Goal: Check status: Check status

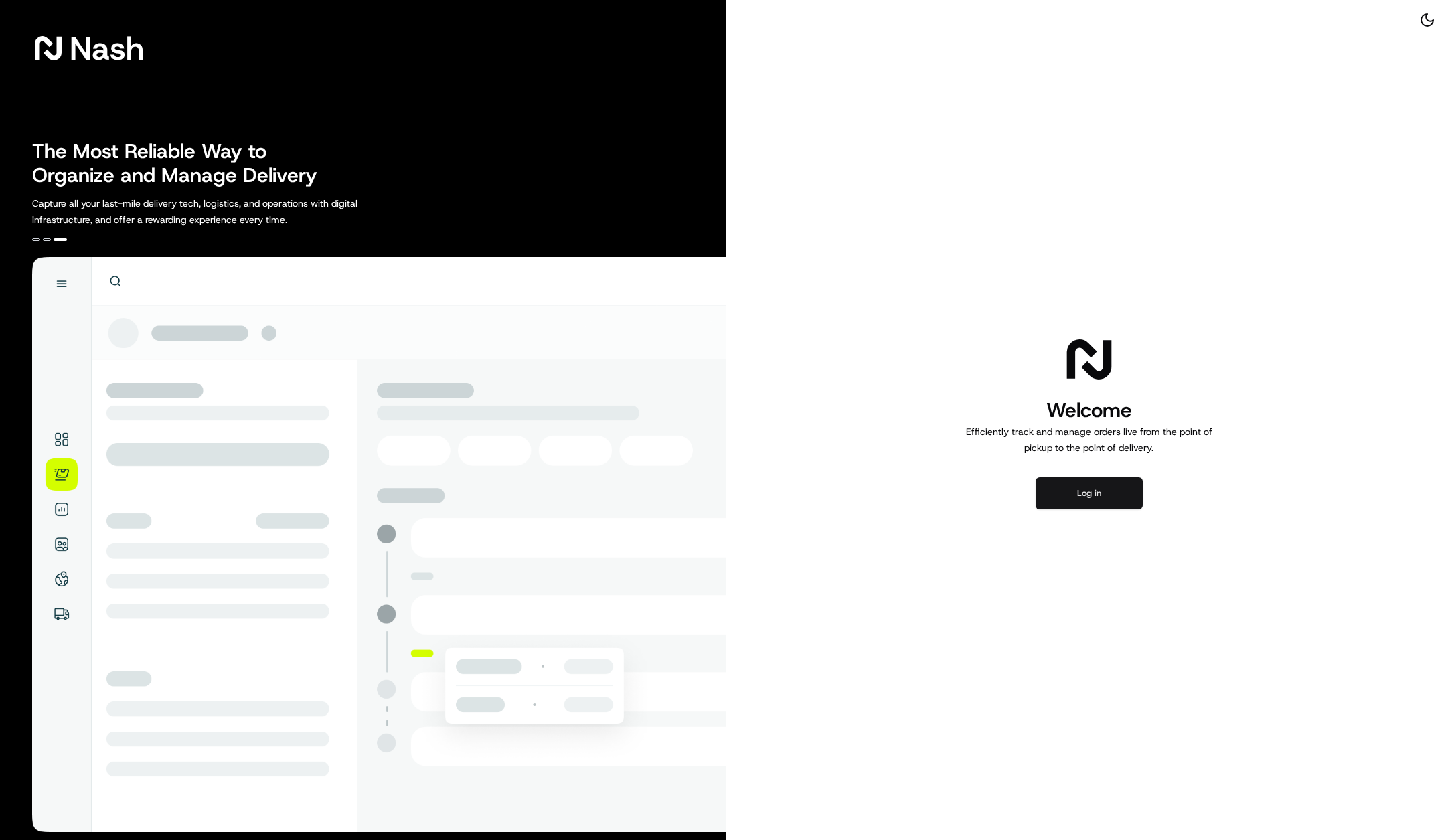
click at [1100, 498] on button "Log in" at bounding box center [1089, 493] width 107 height 32
